Goal: Information Seeking & Learning: Learn about a topic

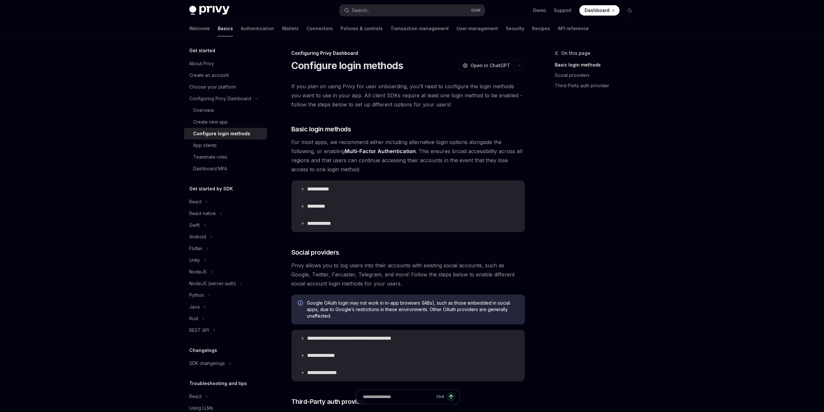
click at [331, 226] on p "**********" at bounding box center [321, 223] width 29 height 6
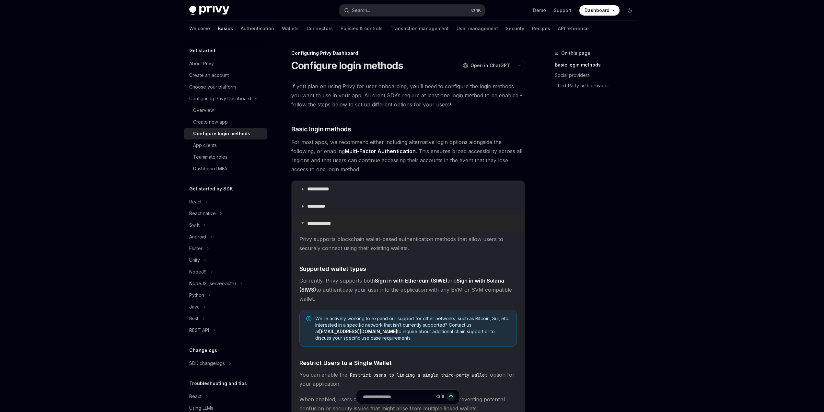
click at [331, 226] on p "**********" at bounding box center [321, 223] width 29 height 6
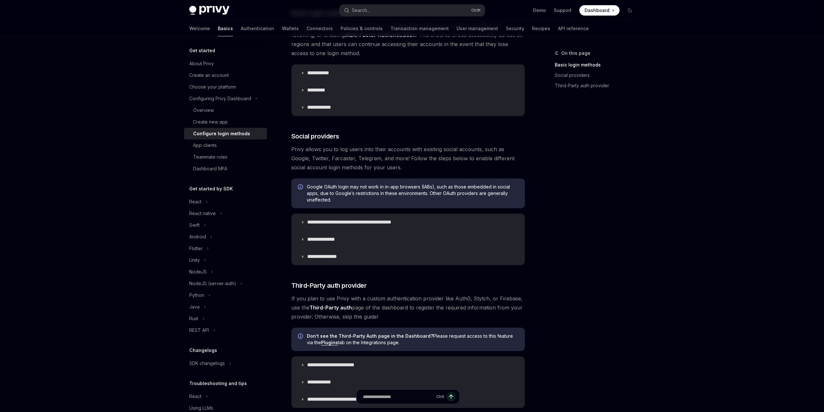
scroll to position [194, 0]
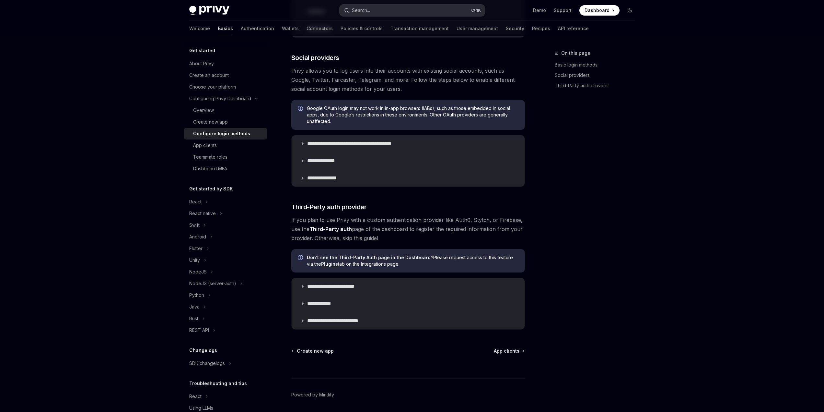
click at [393, 13] on button "Search... Ctrl K" at bounding box center [412, 11] width 145 height 12
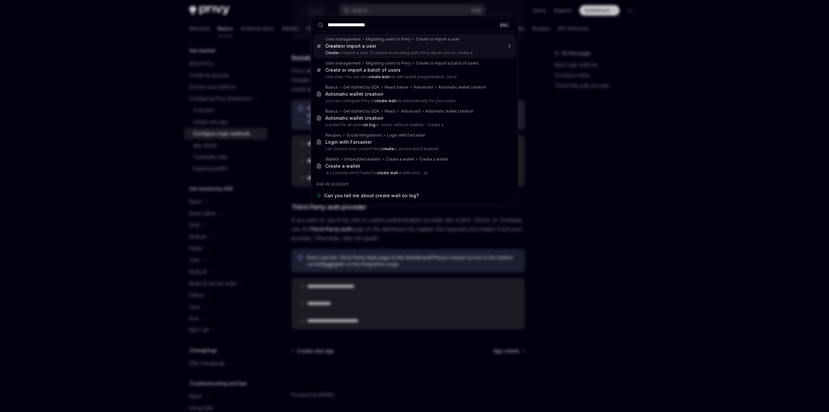
type input "**********"
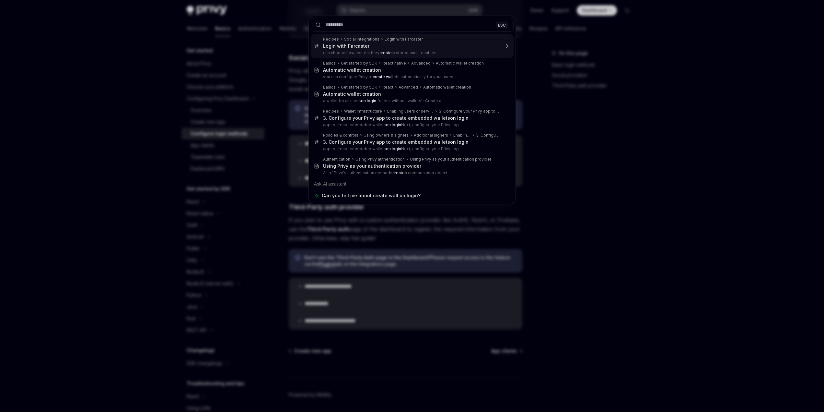
type textarea "*"
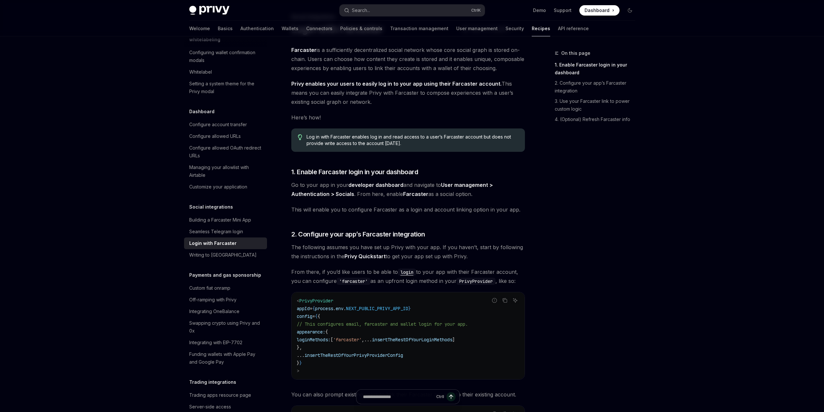
scroll to position [341, 0]
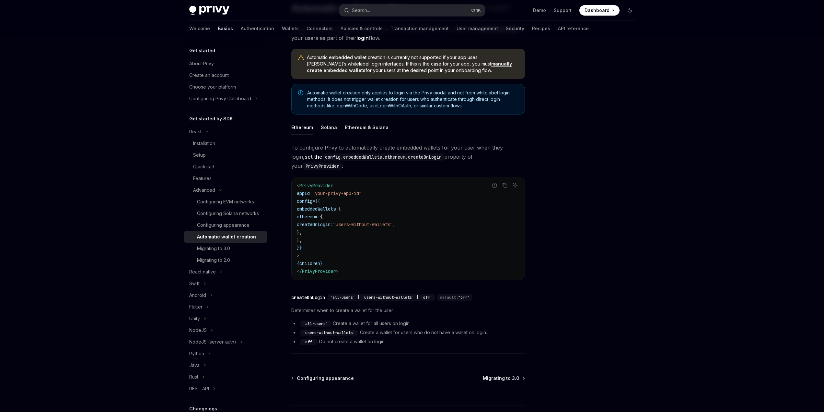
scroll to position [65, 0]
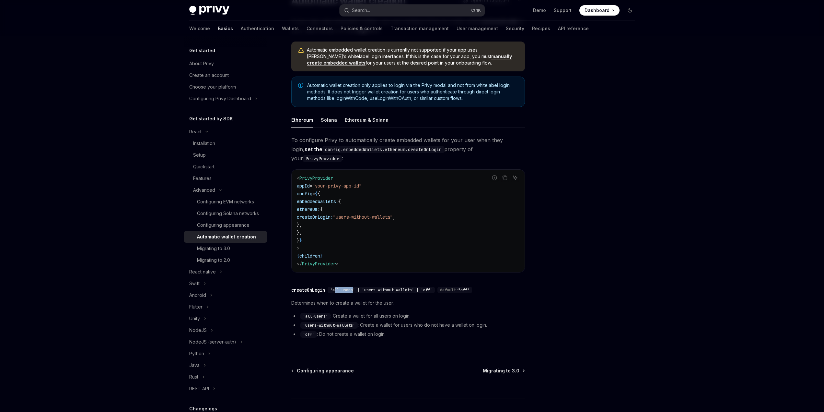
drag, startPoint x: 335, startPoint y: 280, endPoint x: 354, endPoint y: 281, distance: 18.8
click at [354, 287] on span "'all-users' | 'users-without-wallets' | 'off'" at bounding box center [381, 289] width 102 height 5
click at [353, 122] on div "Ethereum & Solana" at bounding box center [367, 119] width 44 height 15
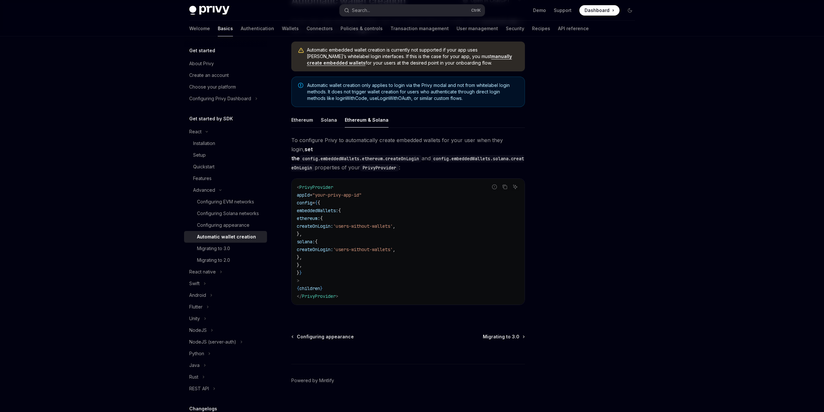
scroll to position [64, 0]
click at [315, 185] on span "PrivyProvider" at bounding box center [316, 188] width 34 height 6
copy span "PrivyProvider"
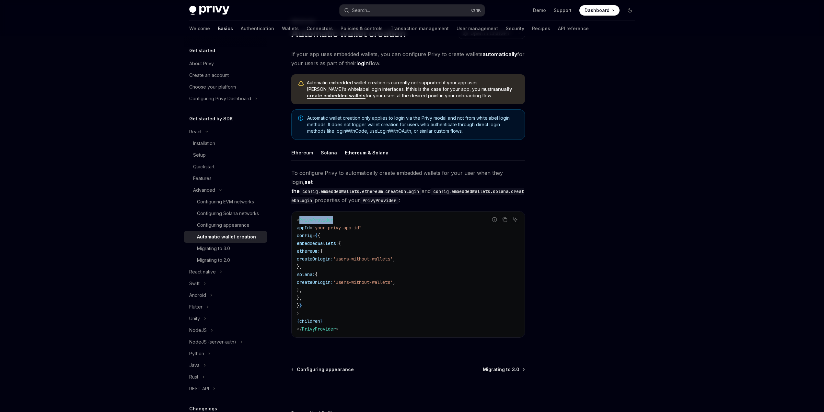
scroll to position [31, 0]
click at [238, 254] on link "Migrating to 3.0" at bounding box center [225, 248] width 83 height 12
type textarea "*"
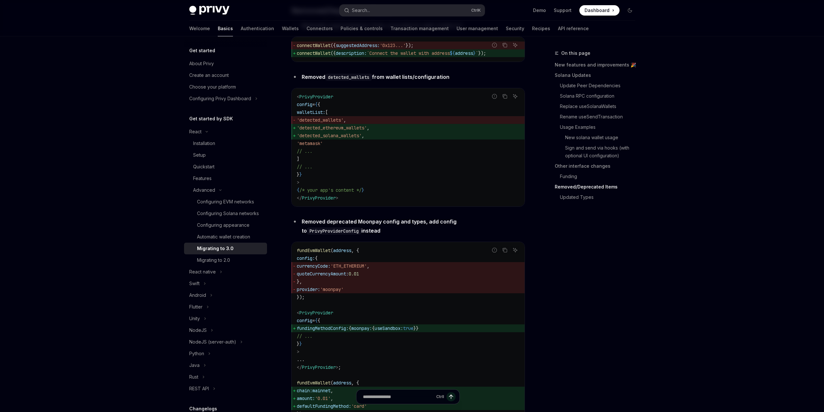
scroll to position [2170, 0]
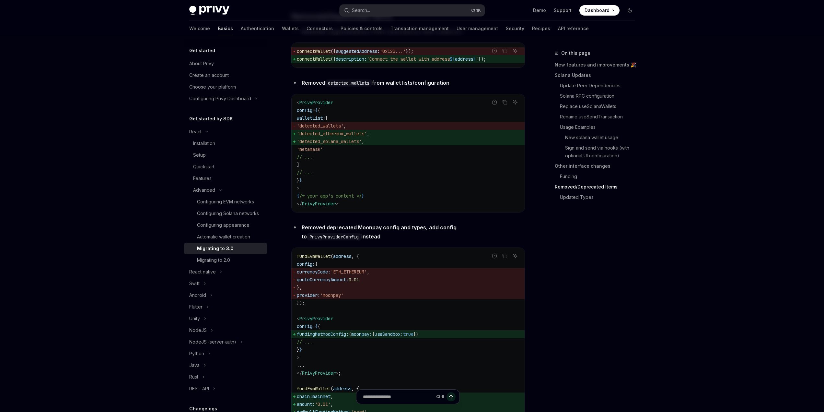
click at [345, 136] on span "'detected_ethereum_wallets'" at bounding box center [332, 134] width 70 height 6
copy span "detected_ethereum_wallets"
click at [361, 7] on div "Search..." at bounding box center [361, 10] width 18 height 8
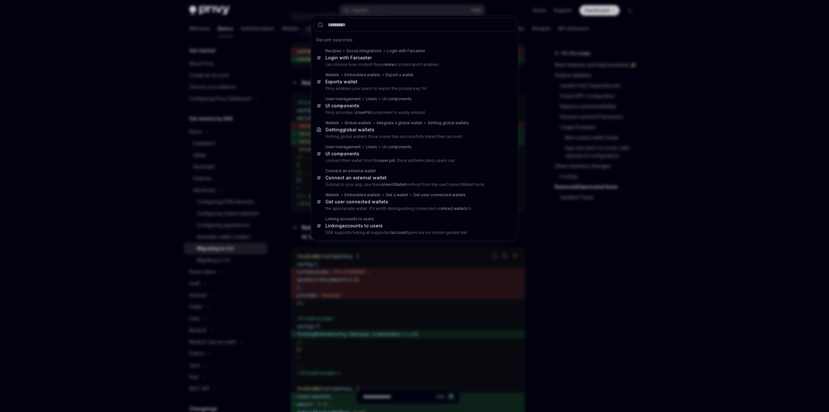
type input "**********"
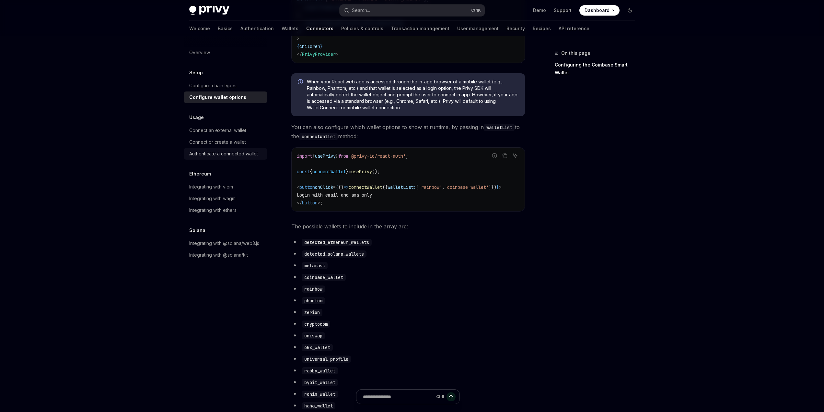
scroll to position [134, 0]
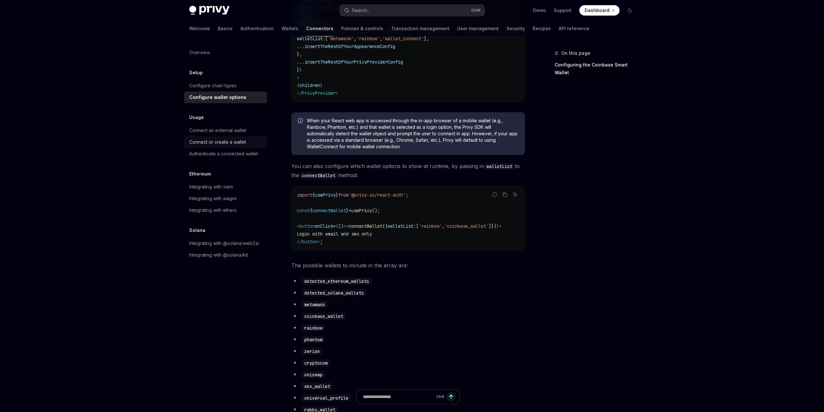
click at [224, 144] on div "Connect or create a wallet" at bounding box center [217, 142] width 57 height 8
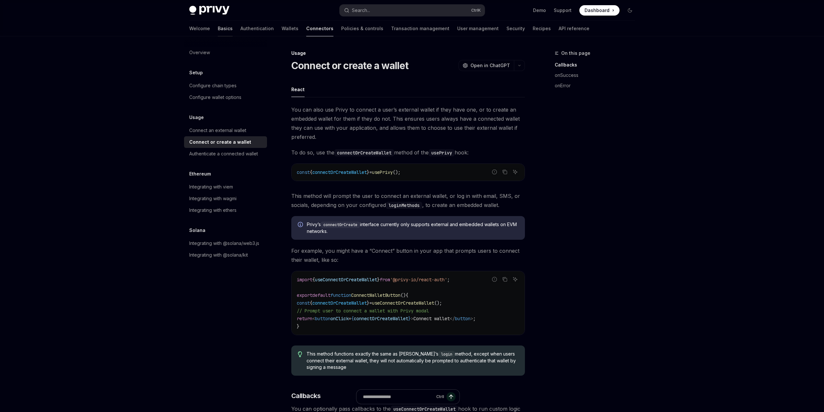
click at [218, 30] on link "Basics" at bounding box center [225, 29] width 15 height 16
type textarea "*"
